Goal: Find specific page/section: Find specific page/section

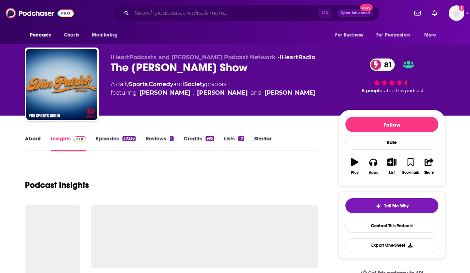
click at [203, 12] on input "Search podcasts, credits, & more..." at bounding box center [225, 12] width 187 height 11
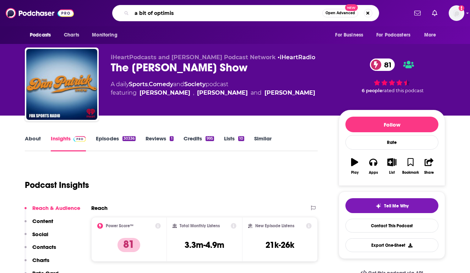
type input "a bit of optimism"
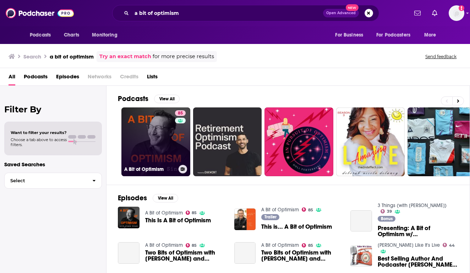
click at [147, 143] on link "85 A Bit of Optimism" at bounding box center [155, 141] width 69 height 69
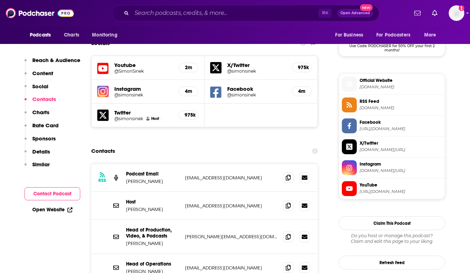
scroll to position [605, 0]
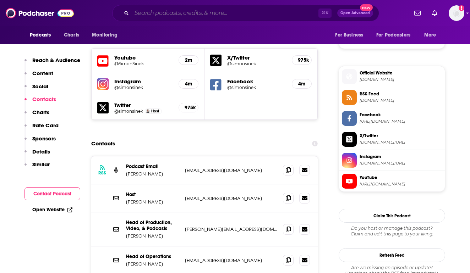
click at [205, 14] on input "Search podcasts, credits, & more..." at bounding box center [225, 12] width 187 height 11
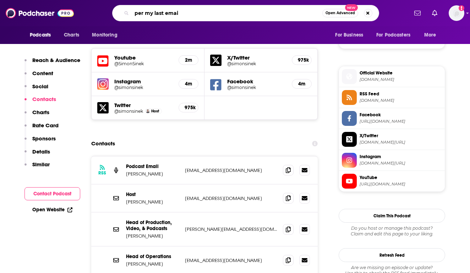
type input "per my last email"
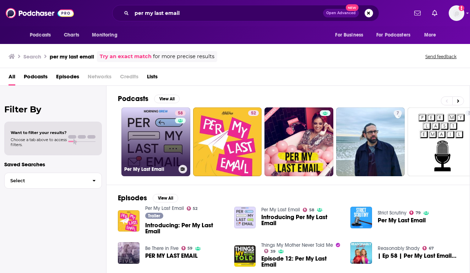
click at [146, 143] on link "58 Per My Last Email" at bounding box center [155, 141] width 69 height 69
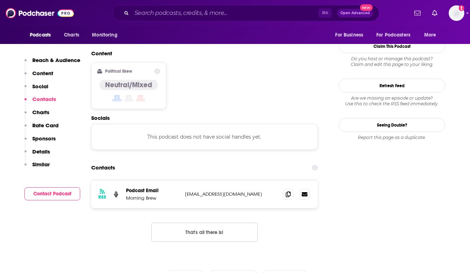
scroll to position [545, 0]
click at [156, 15] on input "Search podcasts, credits, & more..." at bounding box center [225, 12] width 187 height 11
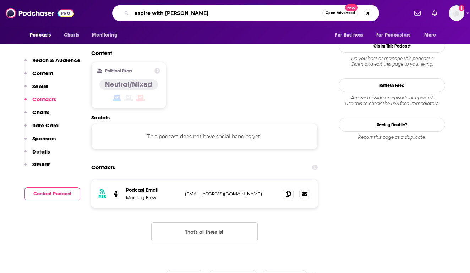
type input "aspire with [PERSON_NAME]"
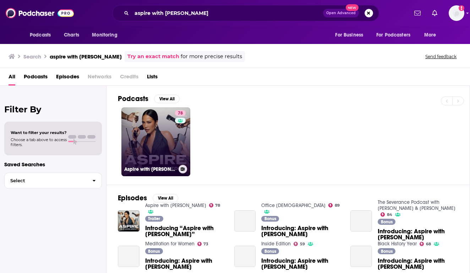
click at [147, 130] on link "78 Aspire with [PERSON_NAME]" at bounding box center [155, 141] width 69 height 69
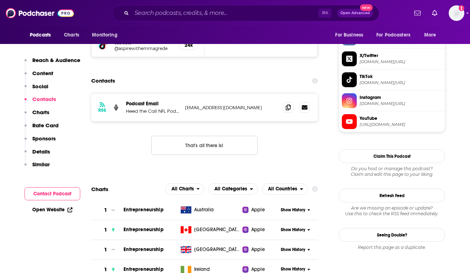
scroll to position [496, 0]
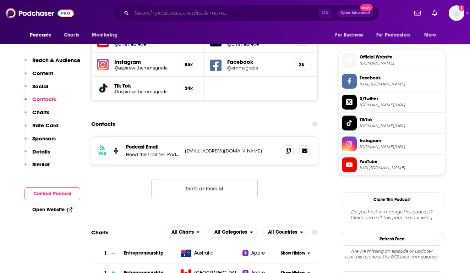
click at [160, 11] on input "Search podcasts, credits, & more..." at bounding box center [225, 12] width 187 height 11
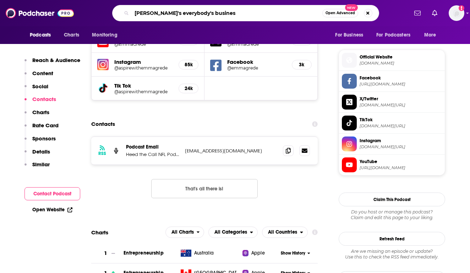
type input "[PERSON_NAME]'s everybody's business"
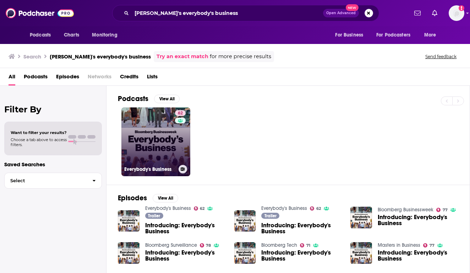
click at [141, 123] on link "62 Everybody's Business" at bounding box center [155, 141] width 69 height 69
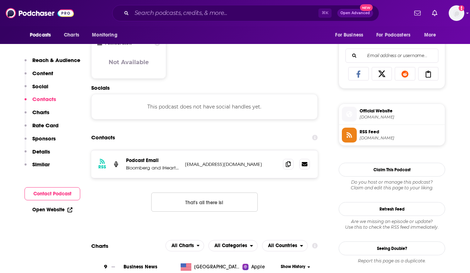
scroll to position [453, 0]
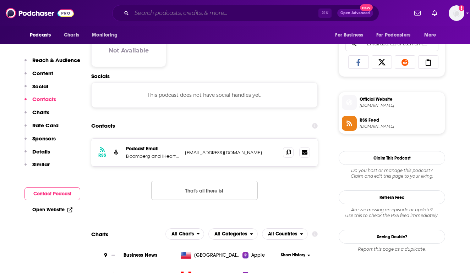
click at [158, 16] on input "Search podcasts, credits, & more..." at bounding box center [225, 12] width 187 height 11
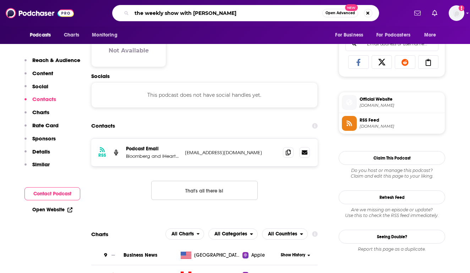
type input "the weekly show with [PERSON_NAME]"
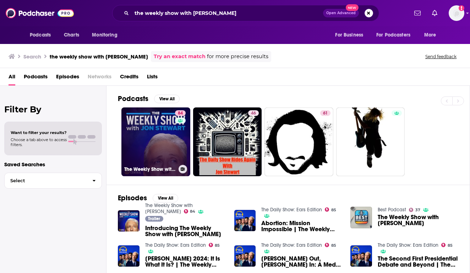
click at [151, 140] on link "84 The Weekly Show with [PERSON_NAME]" at bounding box center [155, 141] width 69 height 69
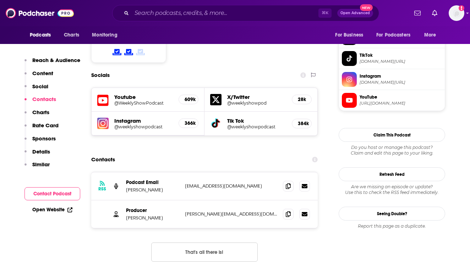
scroll to position [597, 0]
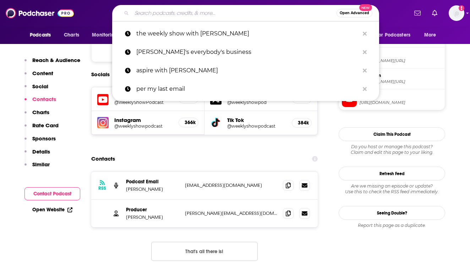
click at [174, 12] on input "Search podcasts, credits, & more..." at bounding box center [234, 12] width 205 height 11
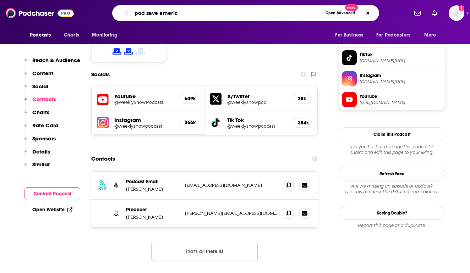
type input "pod save america"
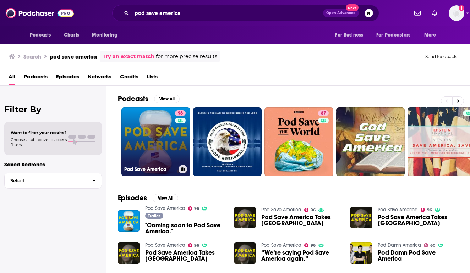
click at [147, 129] on link "96 Pod Save America" at bounding box center [155, 141] width 69 height 69
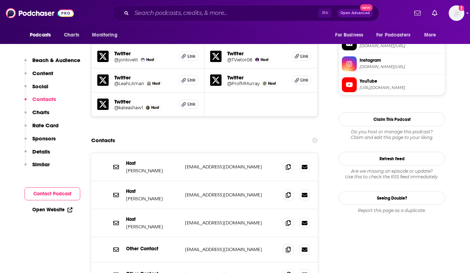
scroll to position [703, 0]
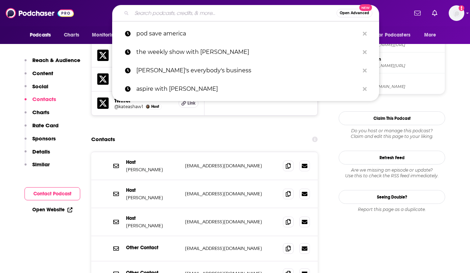
click at [153, 15] on input "Search podcasts, credits, & more..." at bounding box center [234, 12] width 205 height 11
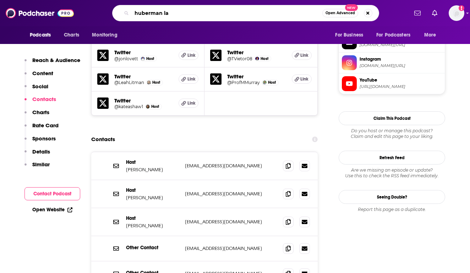
type input "huberman lab"
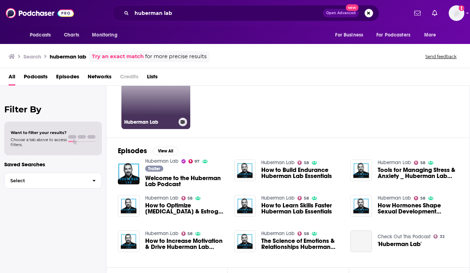
scroll to position [49, 0]
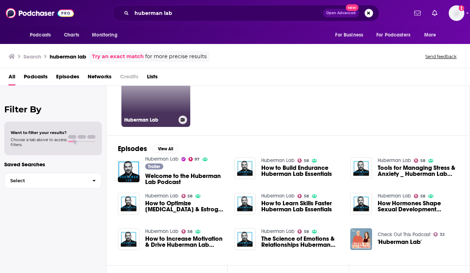
click at [152, 101] on link "97 Huberman Lab" at bounding box center [155, 92] width 69 height 69
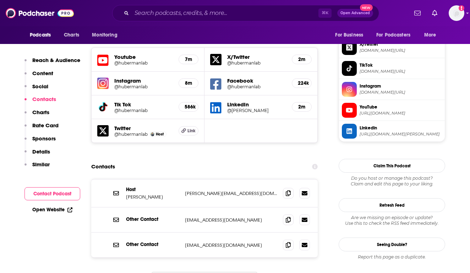
scroll to position [636, 0]
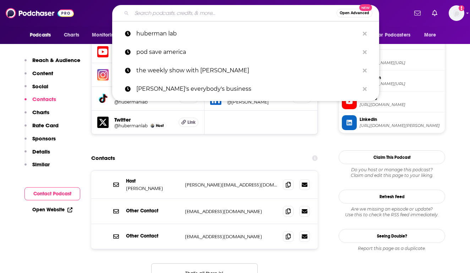
click at [185, 15] on input "Search podcasts, credits, & more..." at bounding box center [234, 12] width 205 height 11
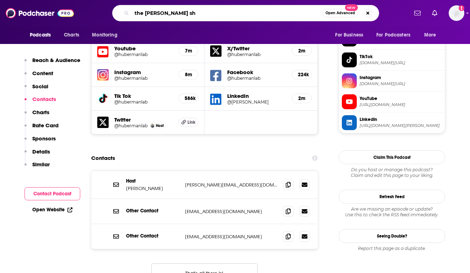
type input "the [PERSON_NAME] sho"
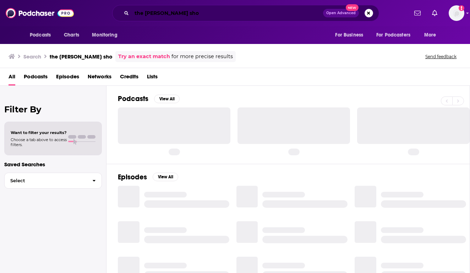
click at [237, 7] on div "the [PERSON_NAME] sho Open Advanced New" at bounding box center [245, 13] width 267 height 16
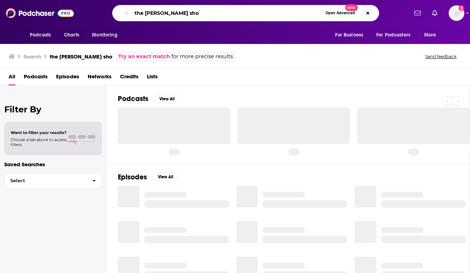
click at [230, 15] on input "the [PERSON_NAME] sho" at bounding box center [227, 12] width 190 height 11
type input "the [PERSON_NAME] show"
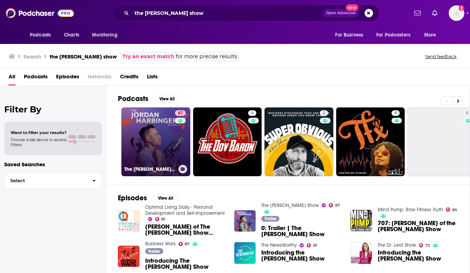
click at [148, 141] on link "87 The [PERSON_NAME] Show" at bounding box center [155, 141] width 69 height 69
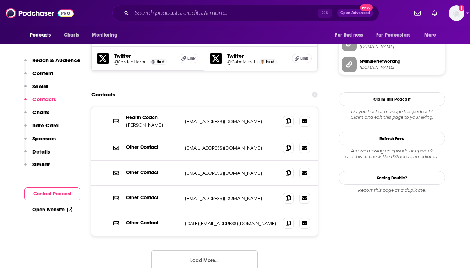
scroll to position [750, 0]
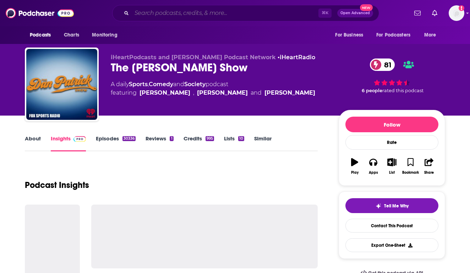
click at [135, 16] on input "Search podcasts, credits, & more..." at bounding box center [225, 12] width 187 height 11
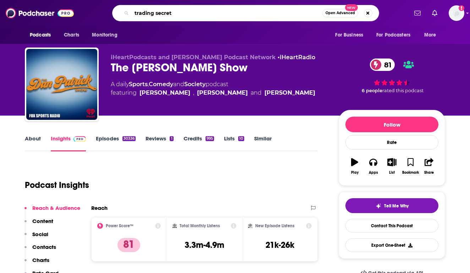
type input "trading secrets"
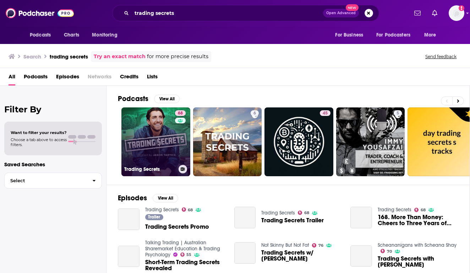
click at [145, 131] on link "68 Trading Secrets" at bounding box center [155, 141] width 69 height 69
